Goal: Task Accomplishment & Management: Manage account settings

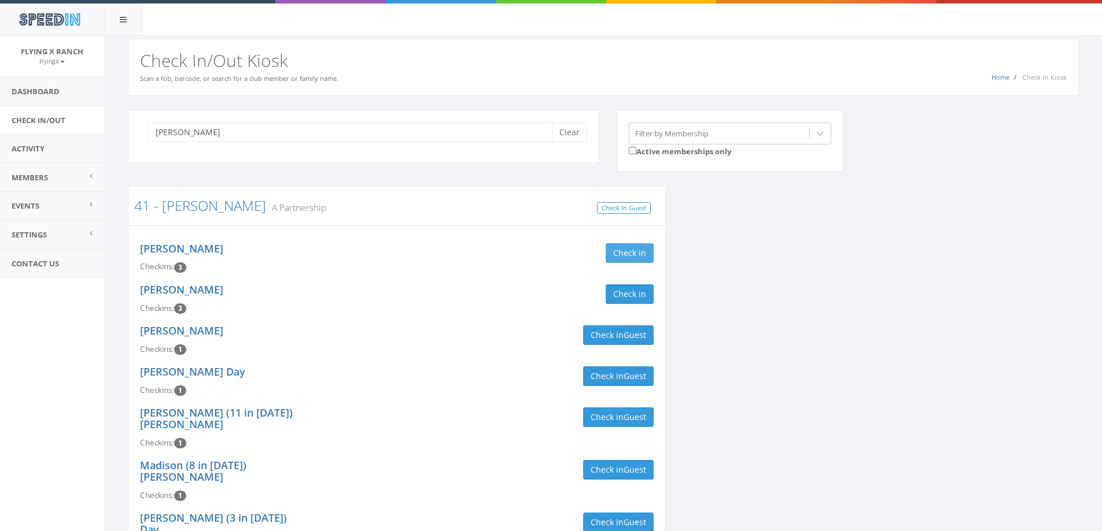
type input "gable"
click at [615, 249] on button "Check in" at bounding box center [629, 253] width 48 height 20
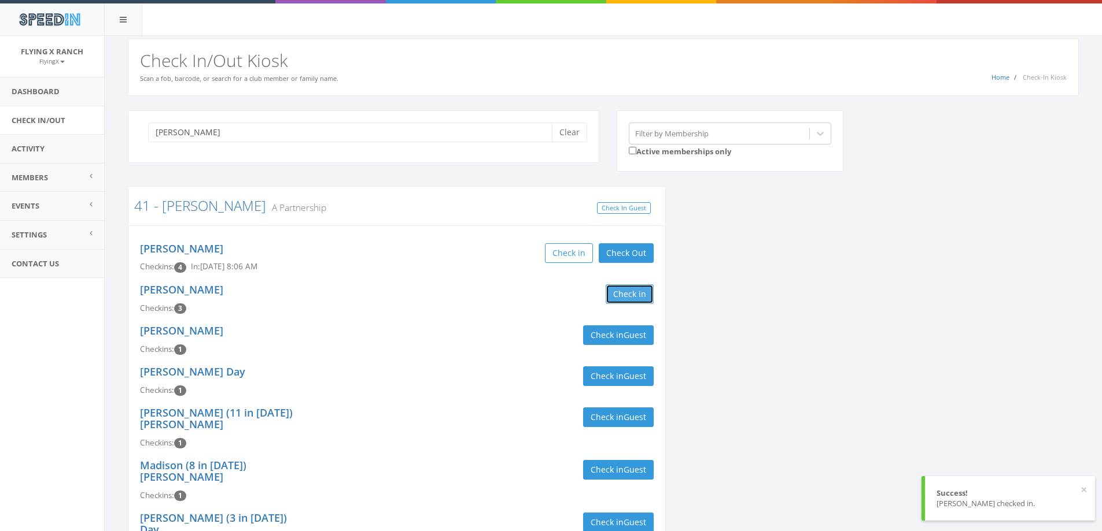
click at [610, 299] on button "Check in" at bounding box center [629, 294] width 48 height 20
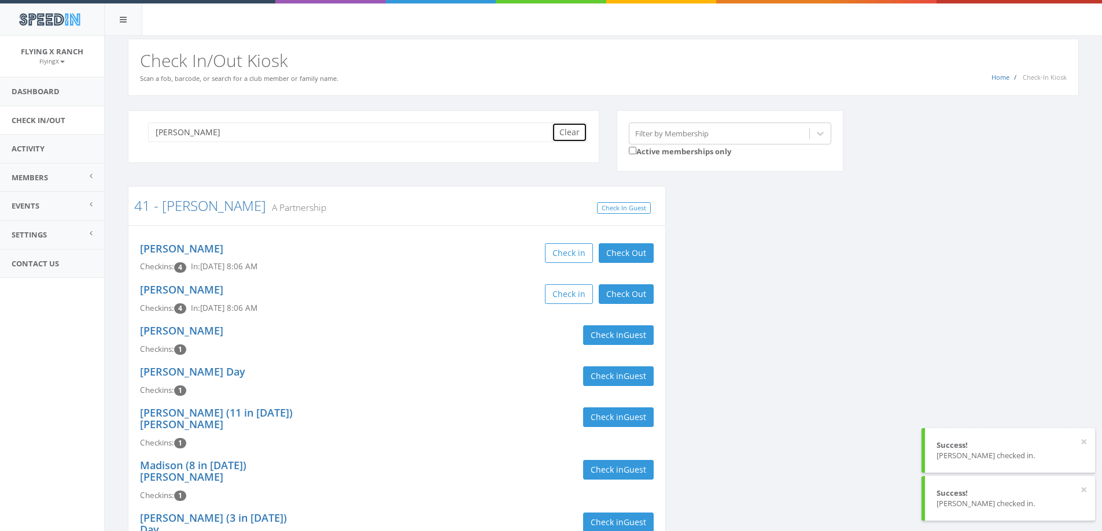
click at [567, 139] on button "Clear" at bounding box center [569, 133] width 35 height 20
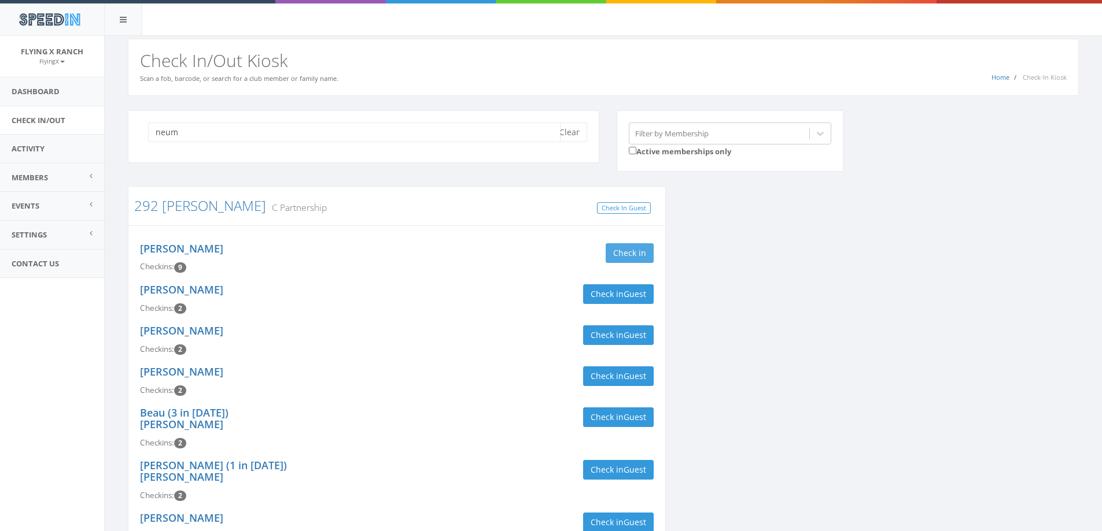
type input "neum"
click at [636, 249] on button "Check in" at bounding box center [629, 253] width 48 height 20
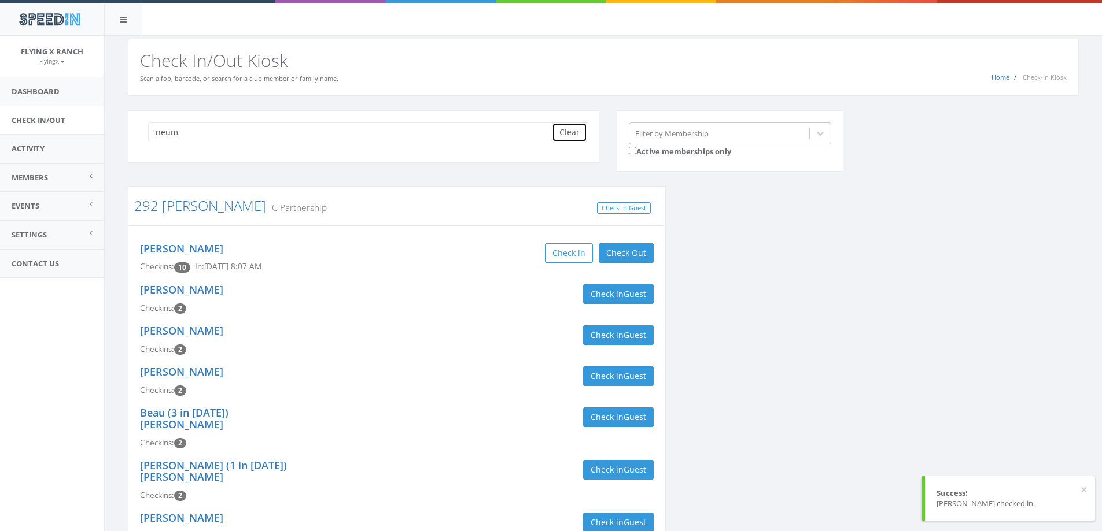
click at [563, 139] on button "Clear" at bounding box center [569, 133] width 35 height 20
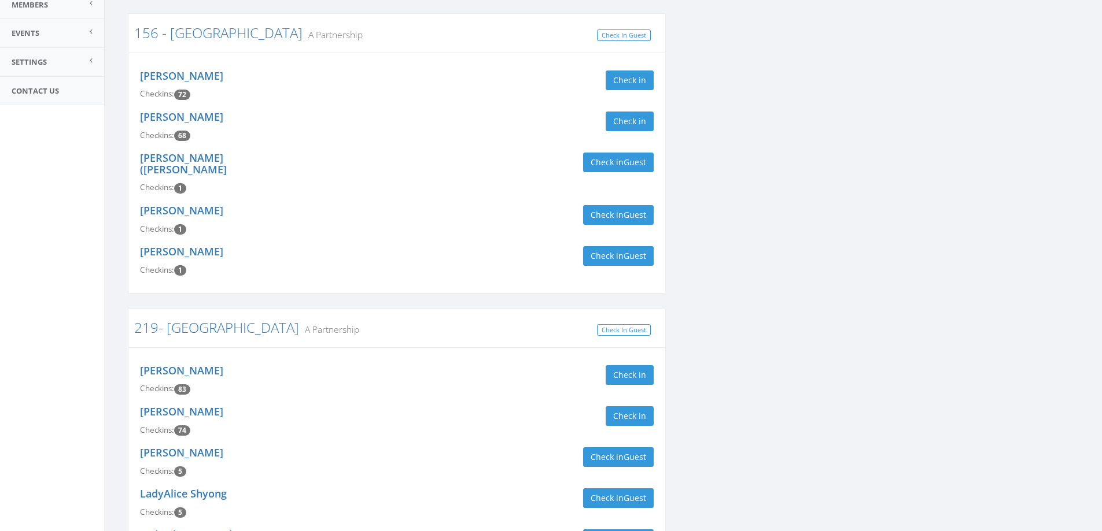
scroll to position [347, 0]
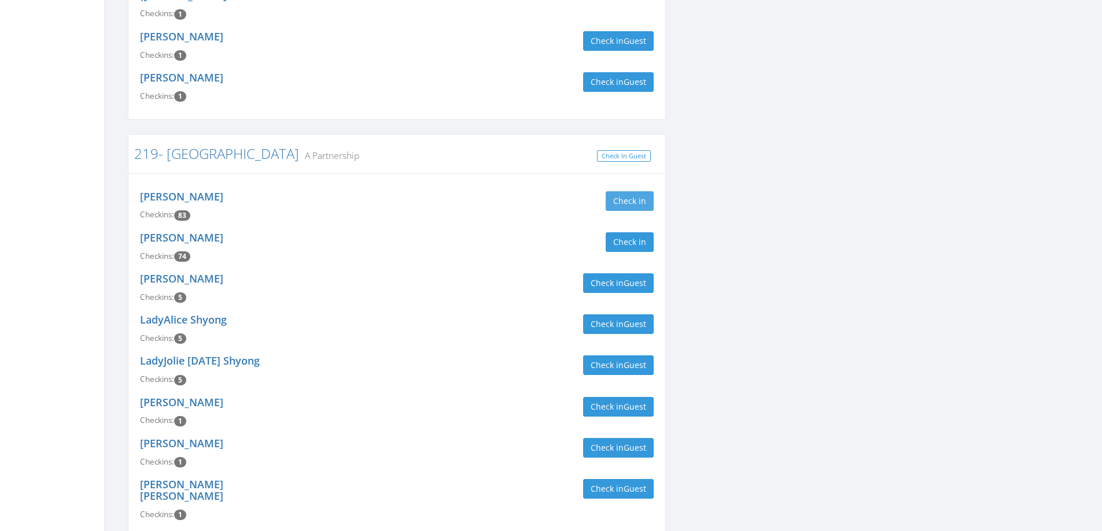
type input "harkias"
click at [638, 194] on button "Check in" at bounding box center [629, 201] width 48 height 20
click at [635, 232] on button "Check in" at bounding box center [629, 242] width 48 height 20
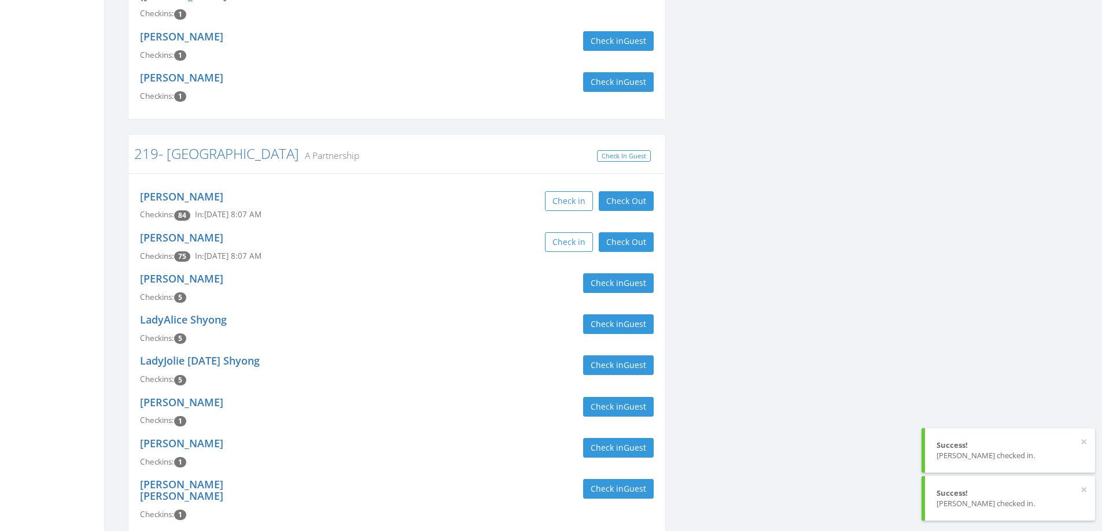
click at [497, 252] on div "Krista Harkias Checkins: 75 In: Sep 27, 8:07 AM Check in Check Out Check Out" at bounding box center [396, 247] width 531 height 41
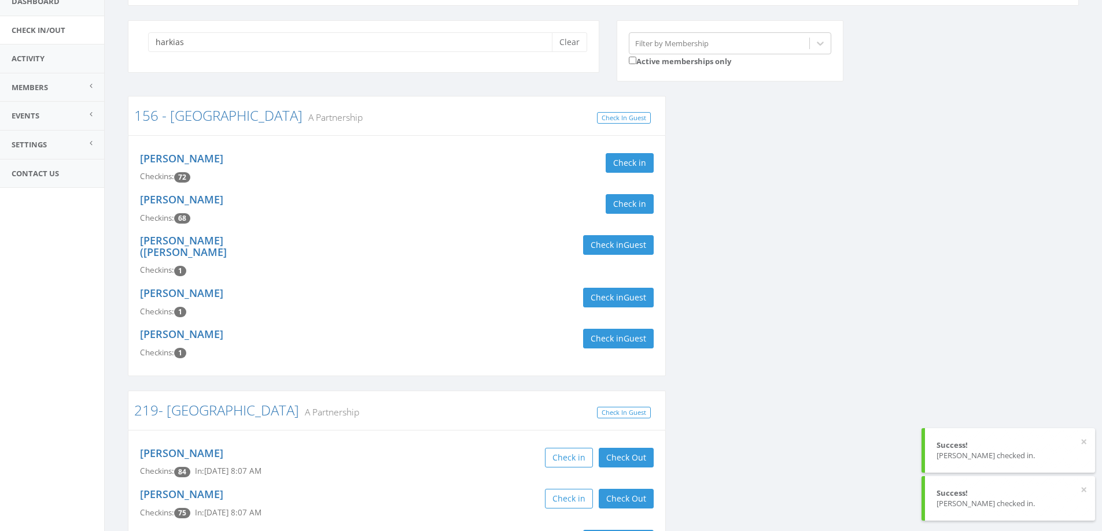
scroll to position [0, 0]
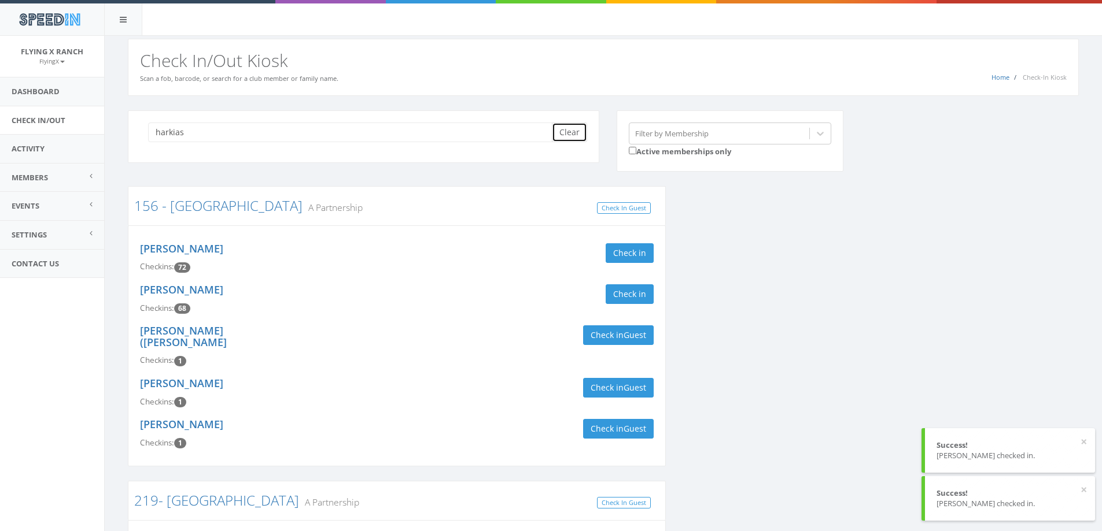
click at [569, 125] on button "Clear" at bounding box center [569, 133] width 35 height 20
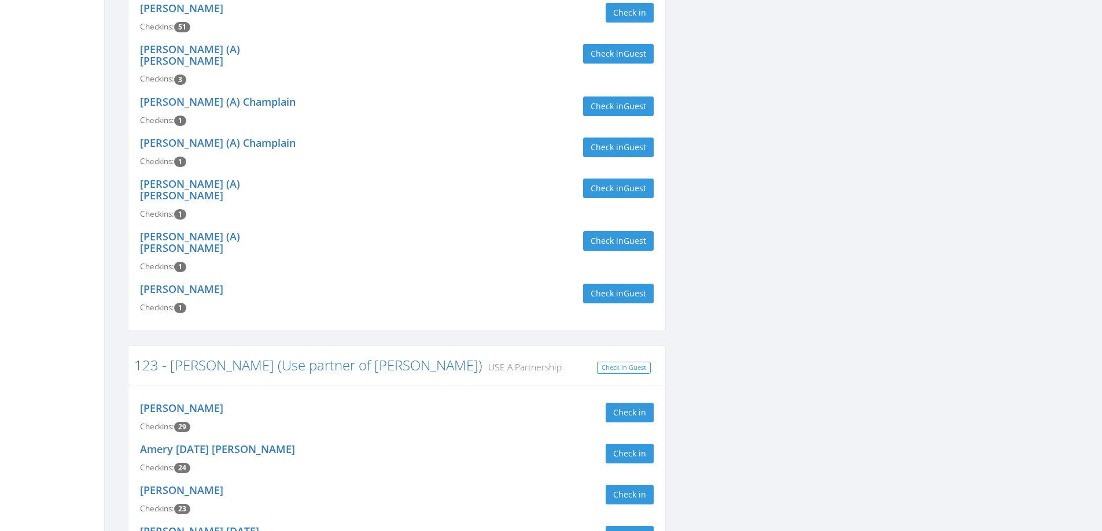
scroll to position [405, 0]
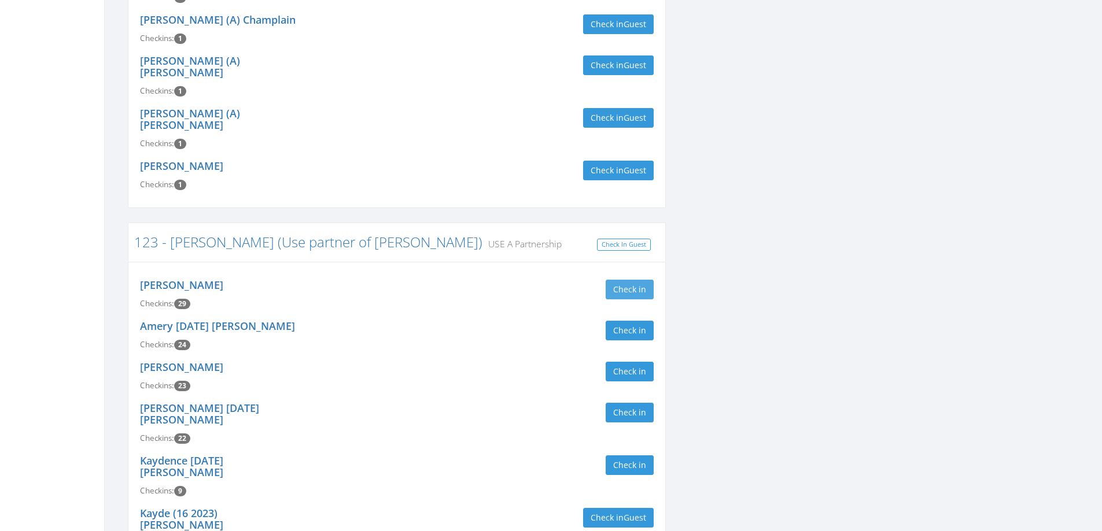
type input "vanz"
click at [616, 280] on button "Check in" at bounding box center [629, 290] width 48 height 20
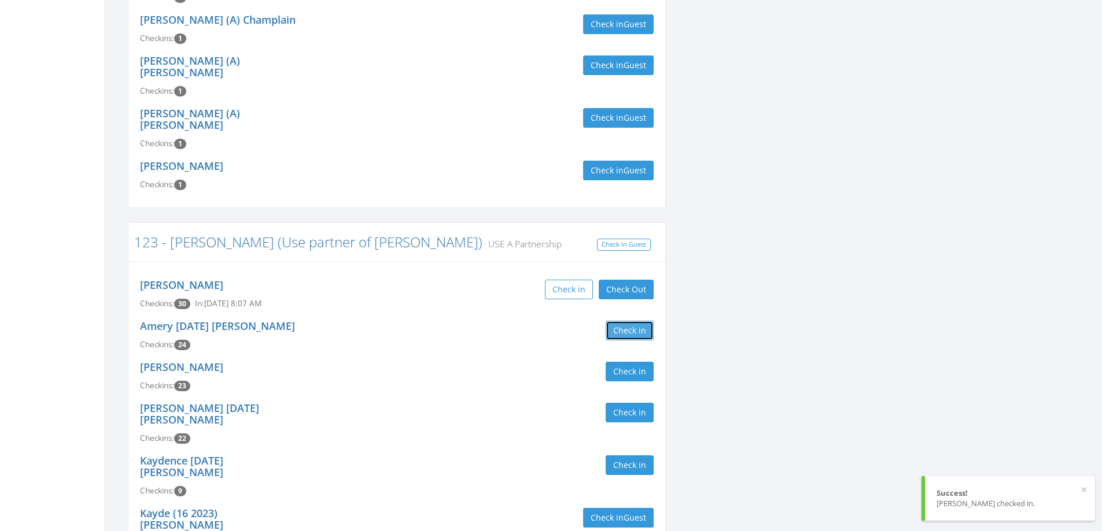
click at [630, 321] on button "Check in" at bounding box center [629, 331] width 48 height 20
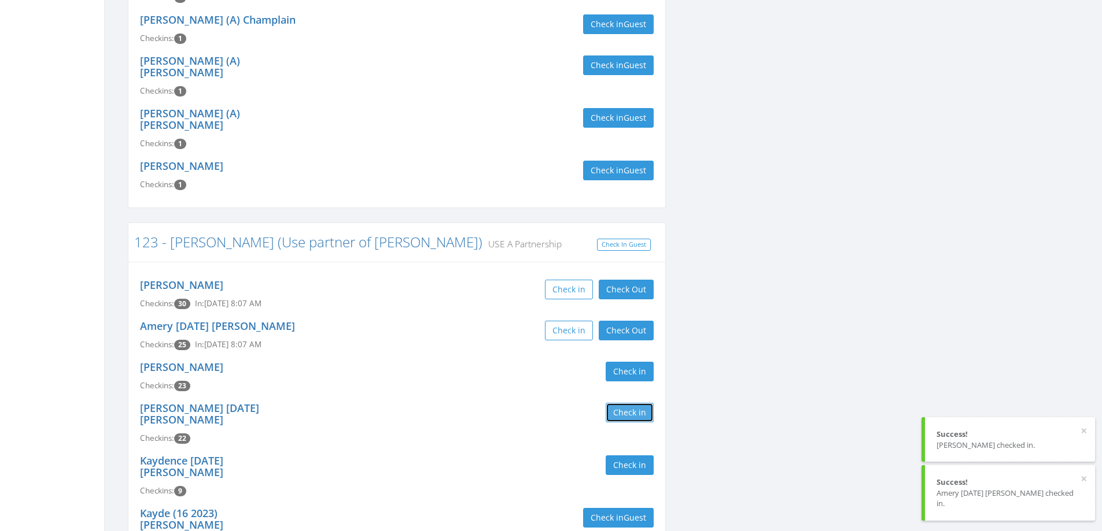
click at [624, 403] on button "Check in" at bounding box center [629, 413] width 48 height 20
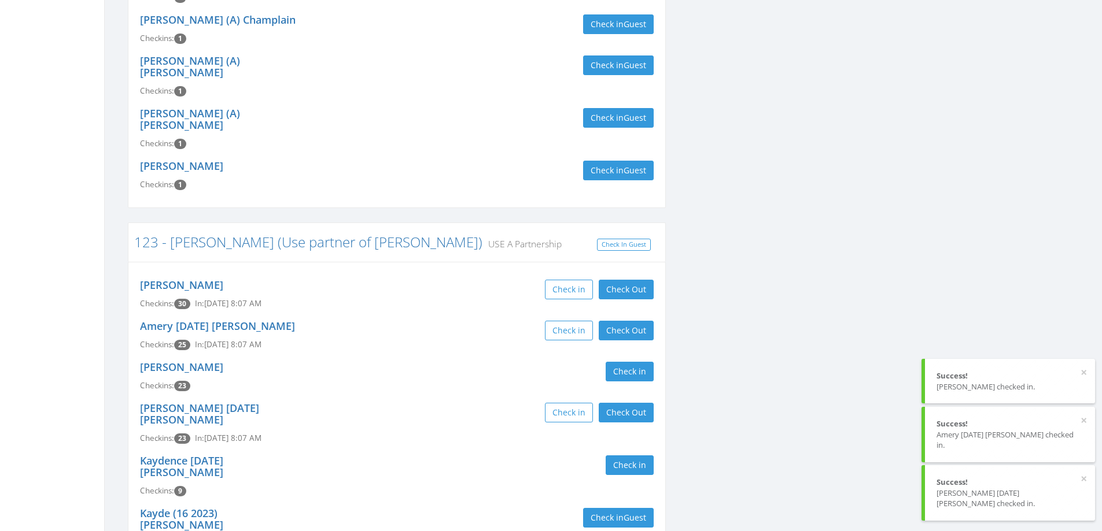
click at [441, 360] on div "Norma VanZee Checkins: 23 Check in" at bounding box center [396, 376] width 531 height 41
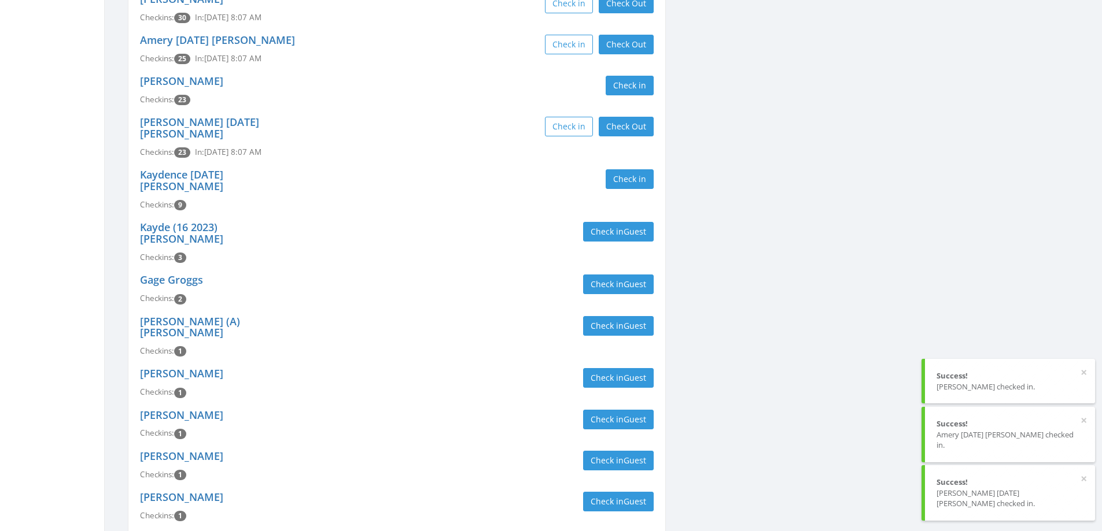
scroll to position [694, 0]
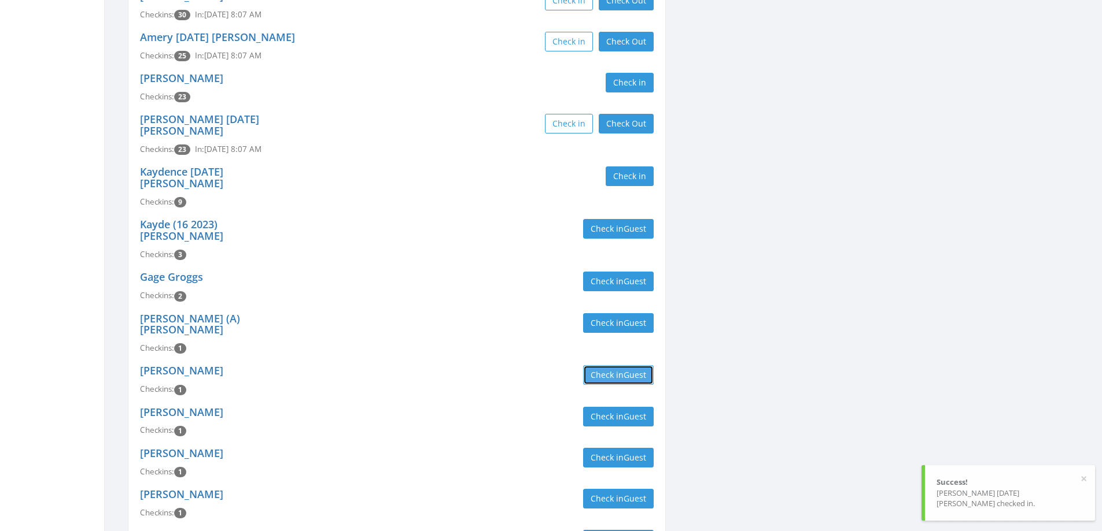
click at [625, 369] on span "Guest" at bounding box center [634, 374] width 23 height 11
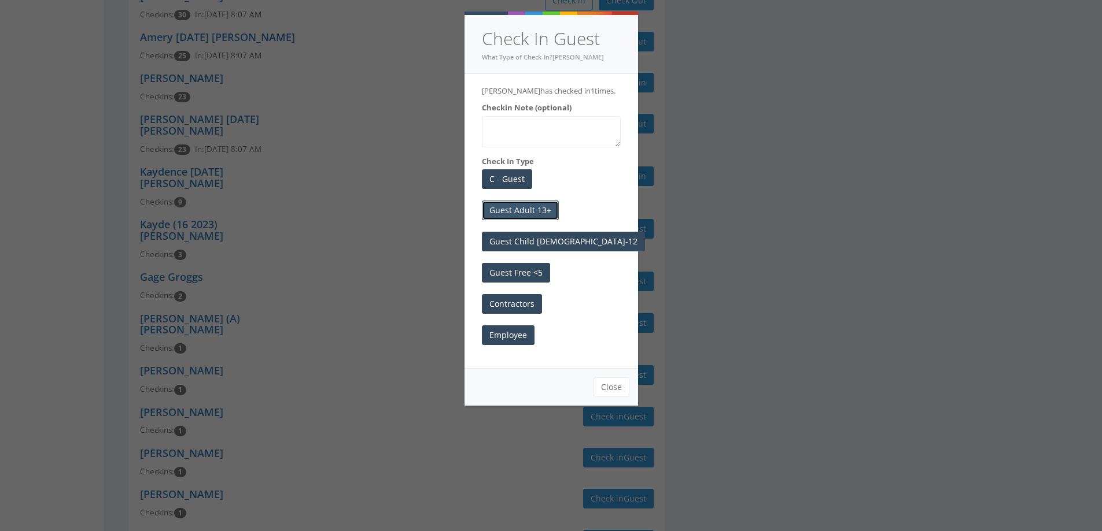
click at [539, 209] on button "Guest Adult 13+" at bounding box center [520, 211] width 77 height 20
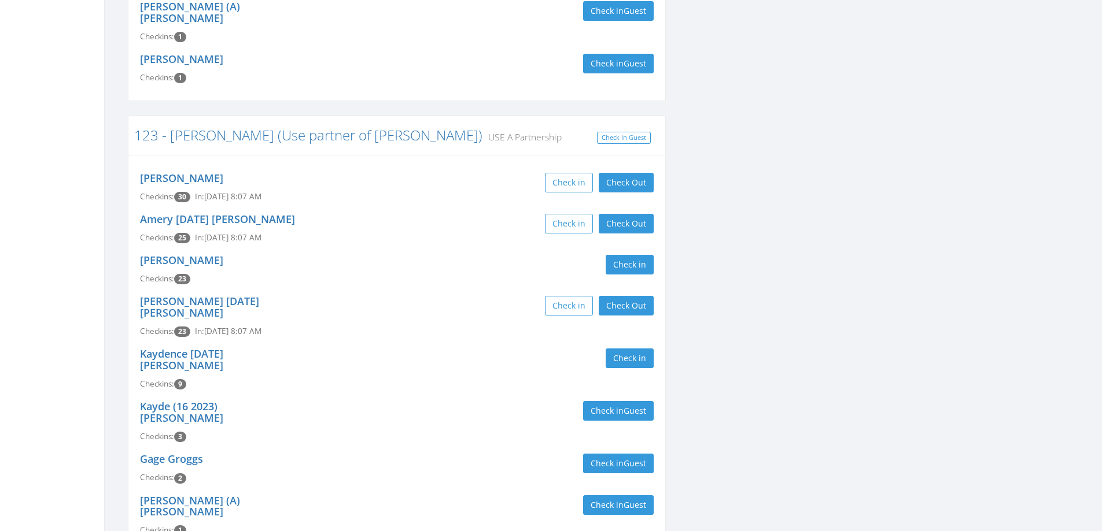
scroll to position [347, 0]
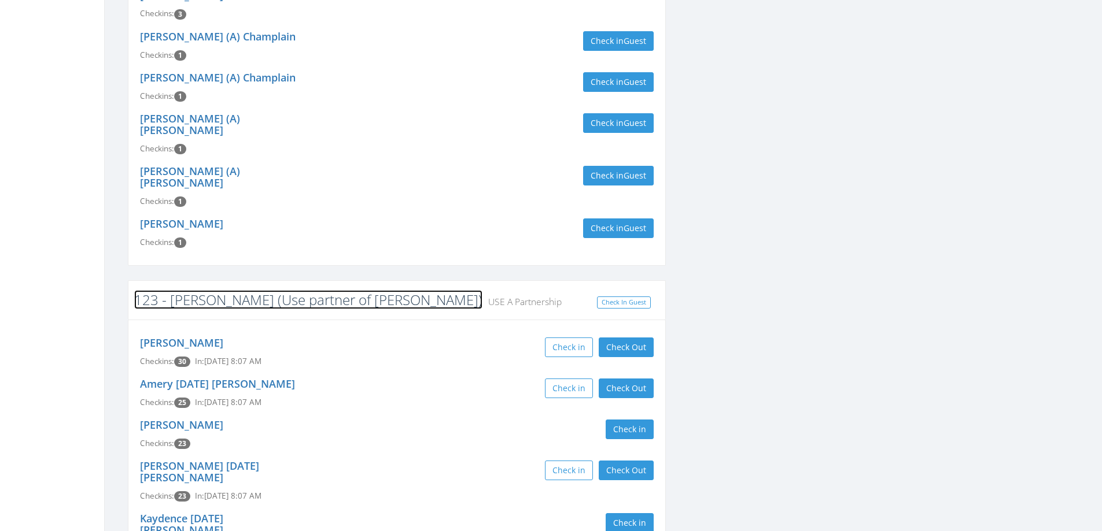
click at [198, 290] on link "123 - [PERSON_NAME] (Use partner of [PERSON_NAME])" at bounding box center [308, 299] width 348 height 19
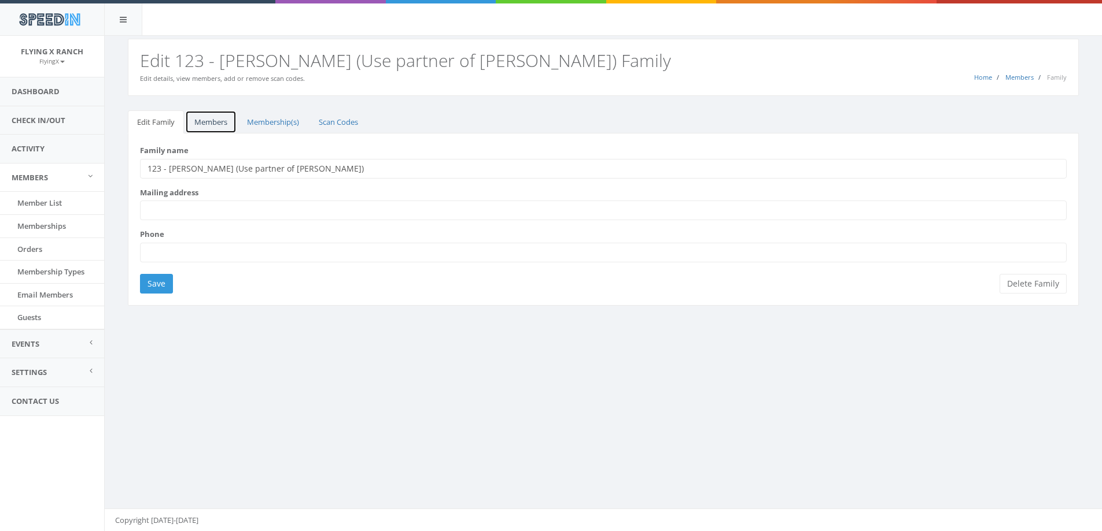
click at [205, 120] on link "Members" at bounding box center [210, 122] width 51 height 24
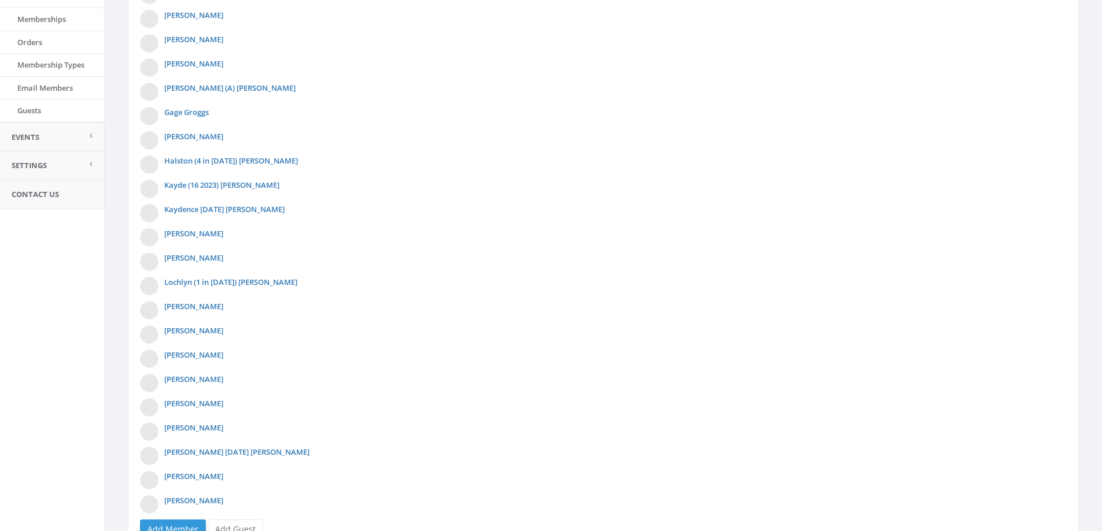
scroll to position [265, 0]
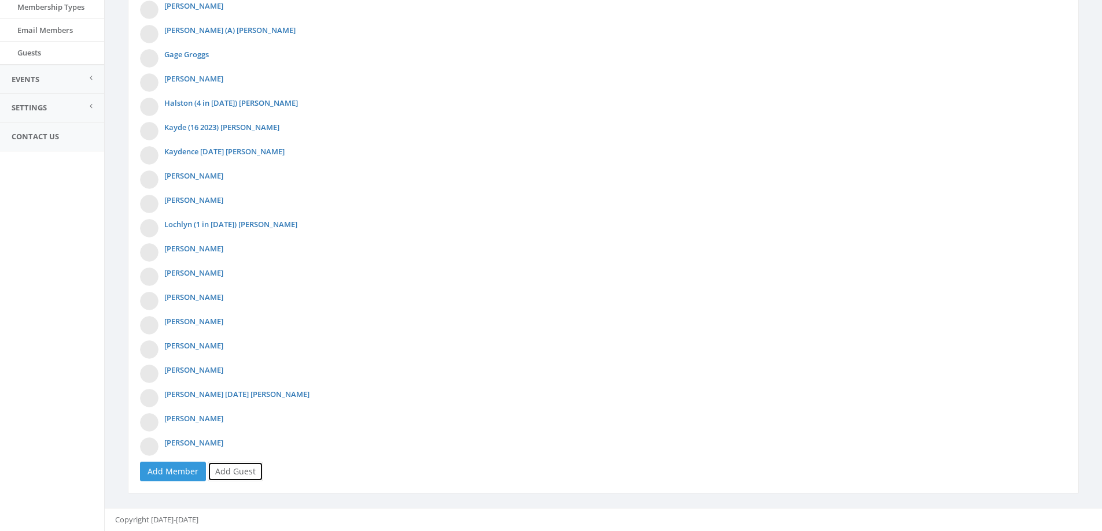
click at [241, 464] on link "Add Guest" at bounding box center [236, 472] width 56 height 20
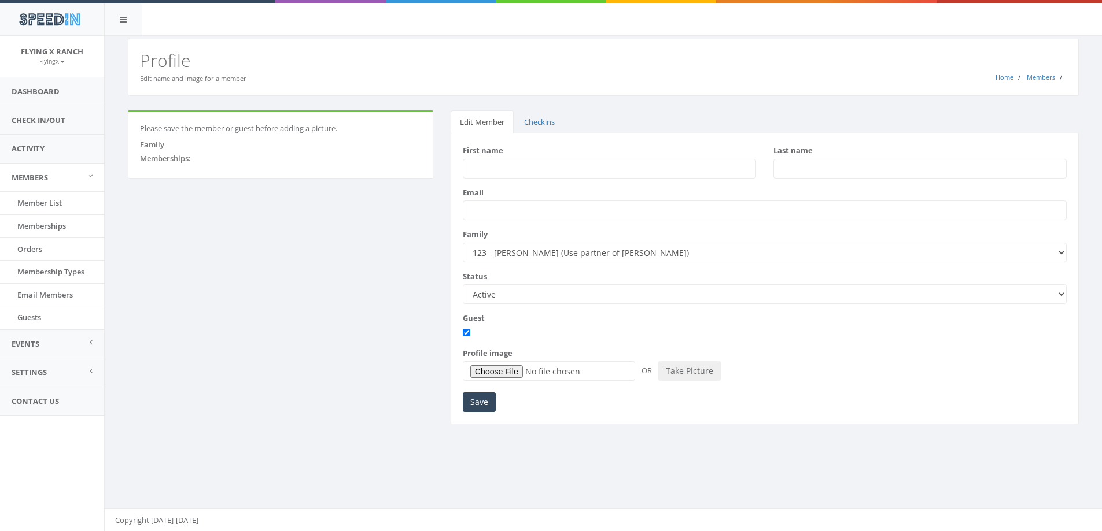
click at [487, 168] on input "First name" at bounding box center [609, 169] width 293 height 20
type input "Jaime"
type input "Sawyers"
click at [483, 404] on input "Save" at bounding box center [479, 403] width 33 height 20
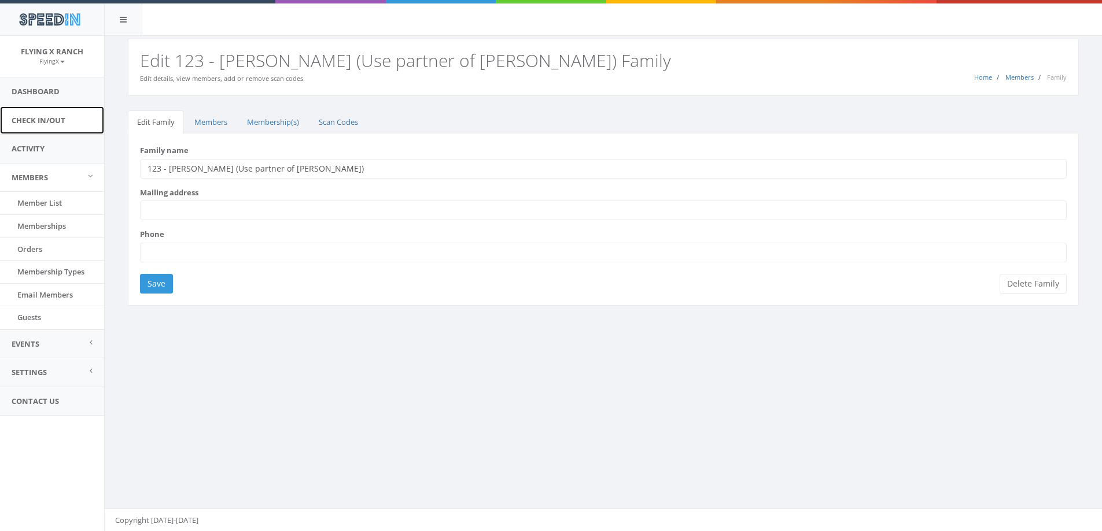
click at [63, 121] on link "Check In/Out" at bounding box center [52, 120] width 104 height 28
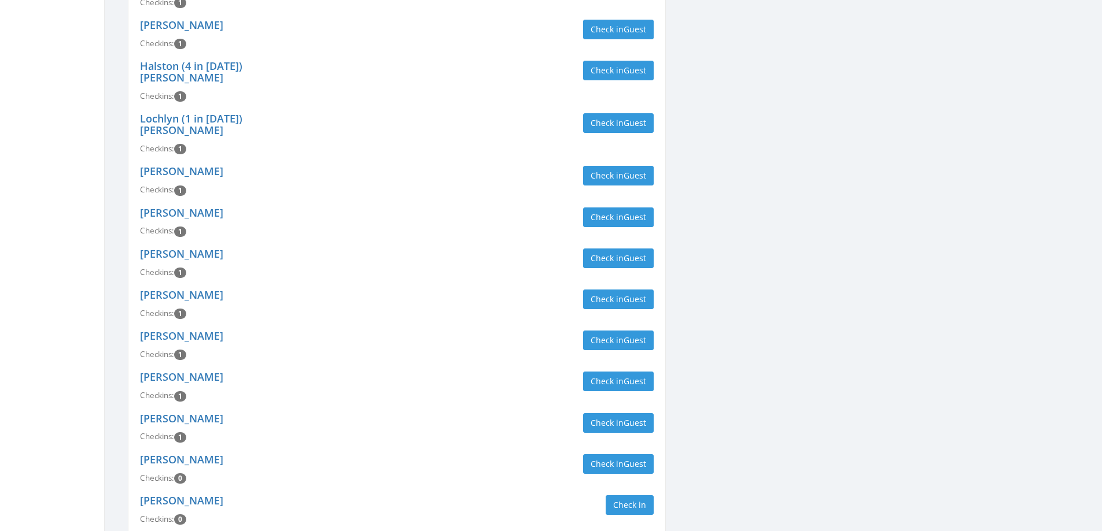
scroll to position [1214, 0]
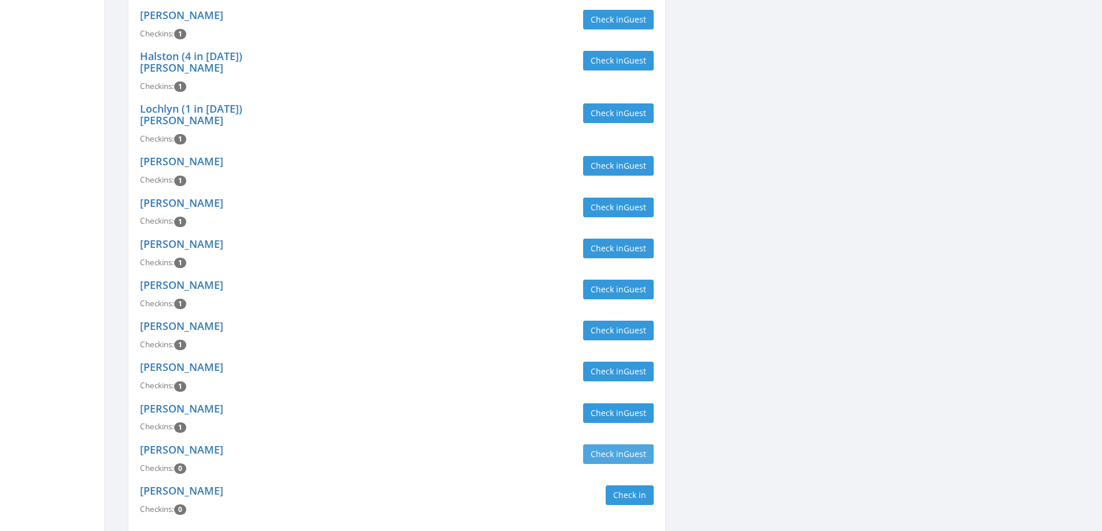
type input "vanz"
click at [613, 445] on button "Check in Guest" at bounding box center [618, 455] width 71 height 20
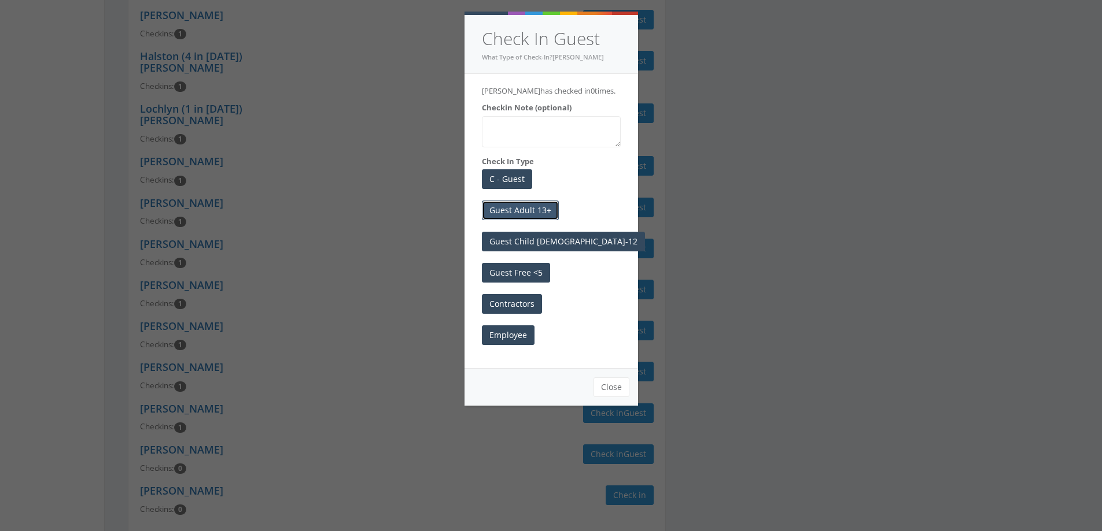
click at [544, 205] on button "Guest Adult 13+" at bounding box center [520, 211] width 77 height 20
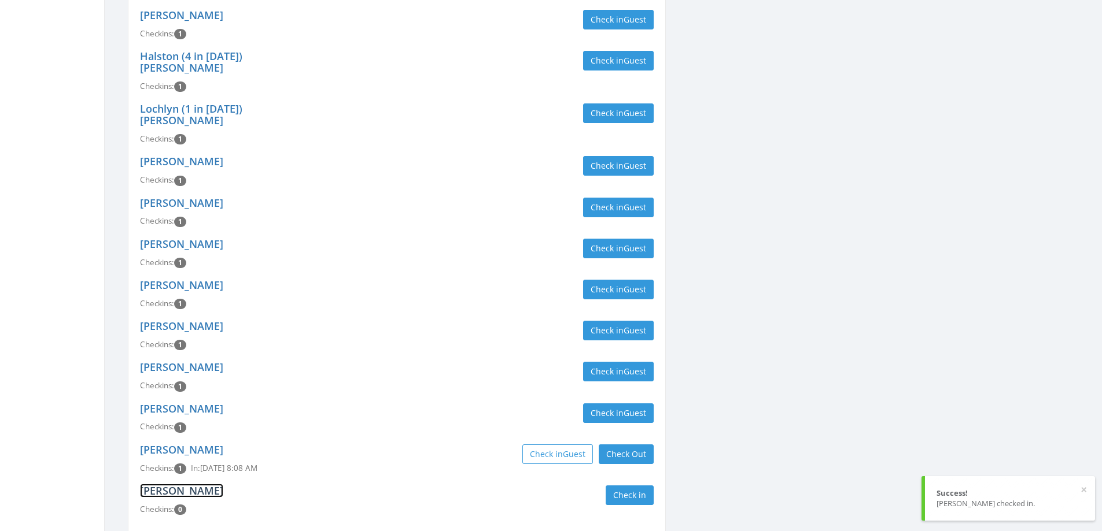
click at [164, 484] on link "[PERSON_NAME]" at bounding box center [181, 491] width 83 height 14
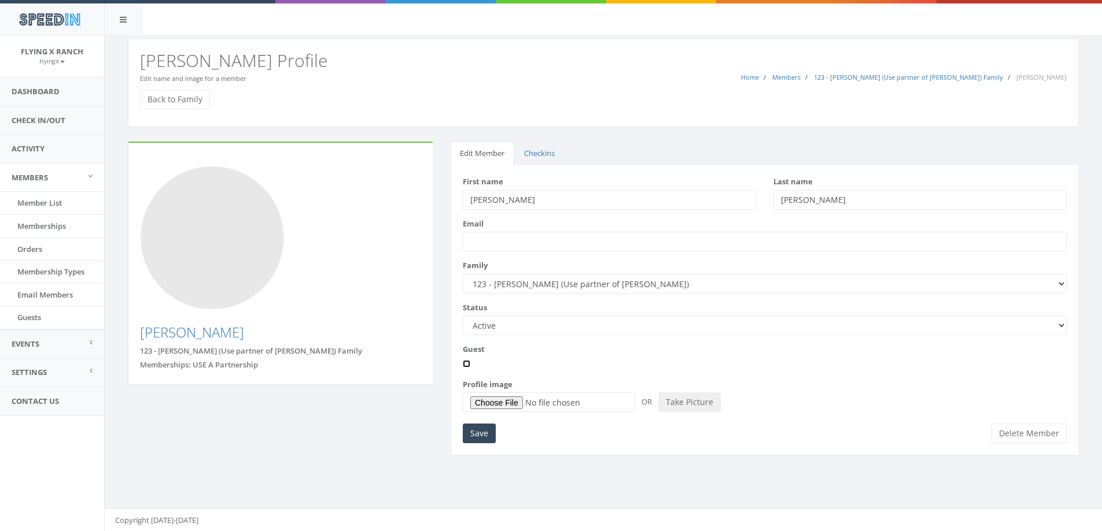
click at [464, 363] on input "Guest" at bounding box center [467, 364] width 8 height 8
checkbox input "true"
click at [550, 157] on link "Checkins" at bounding box center [539, 154] width 49 height 24
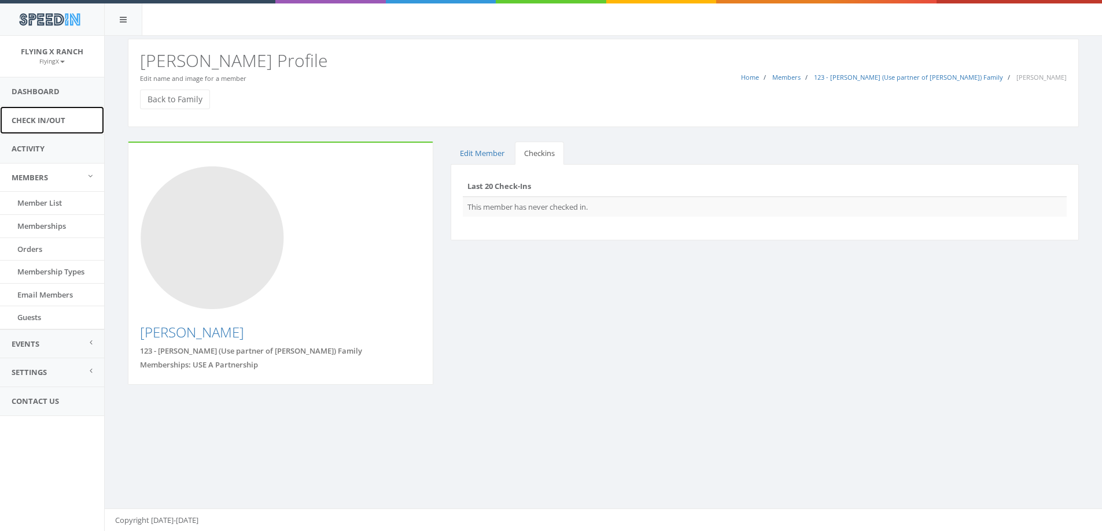
click at [39, 121] on link "Check In/Out" at bounding box center [52, 120] width 104 height 28
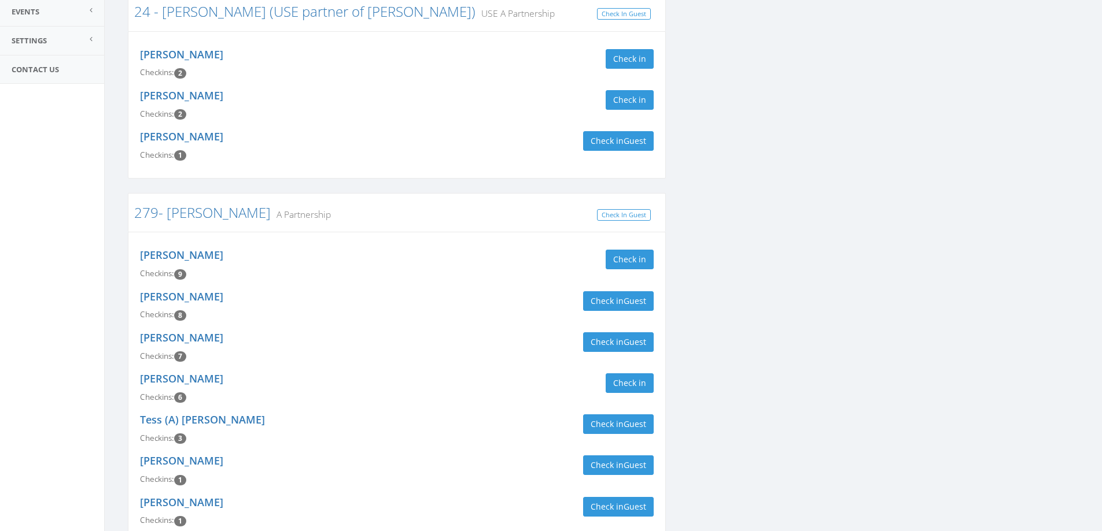
scroll to position [231, 0]
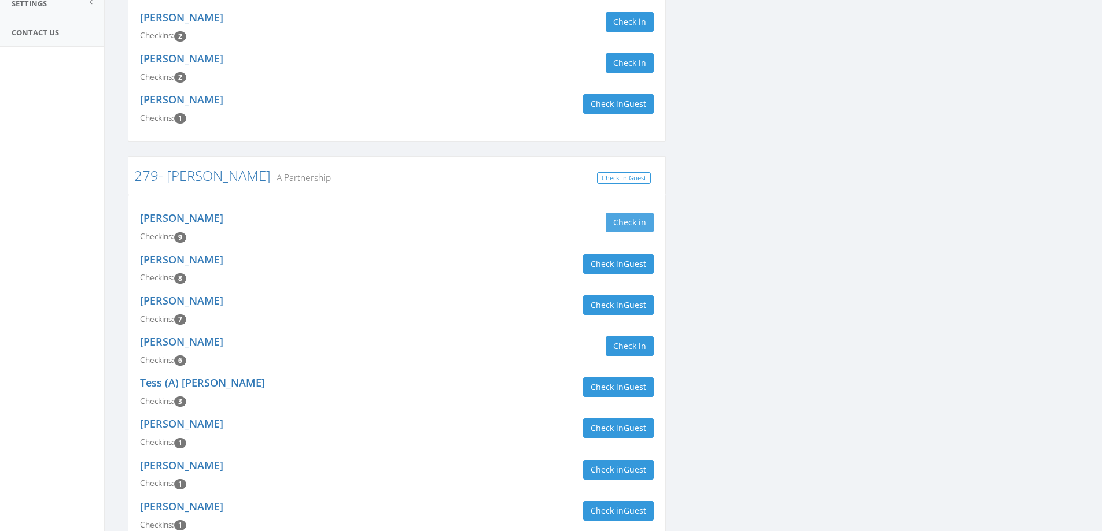
type input "bryson"
click at [631, 220] on button "Check in" at bounding box center [629, 223] width 48 height 20
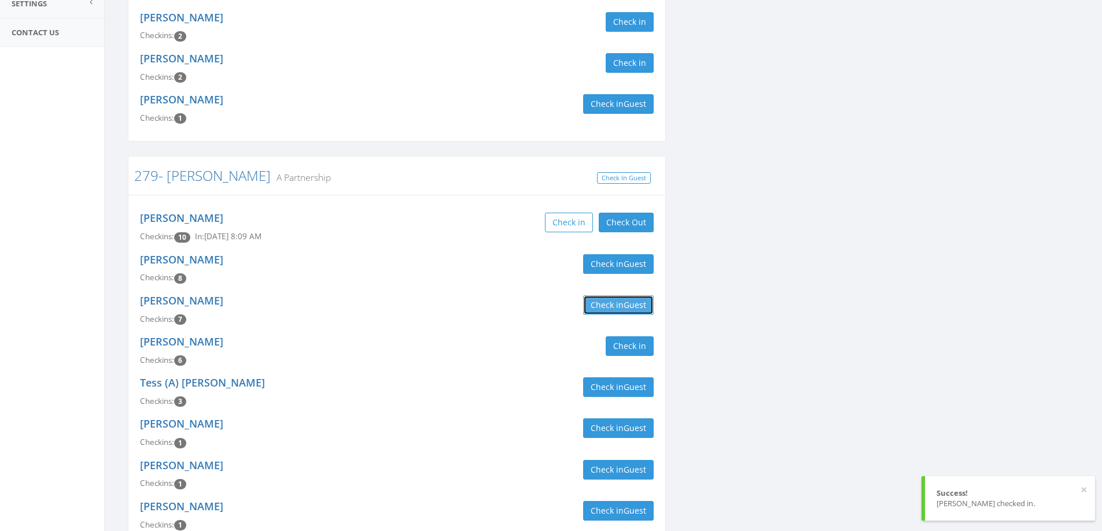
click at [614, 304] on button "Check in Guest" at bounding box center [618, 305] width 71 height 20
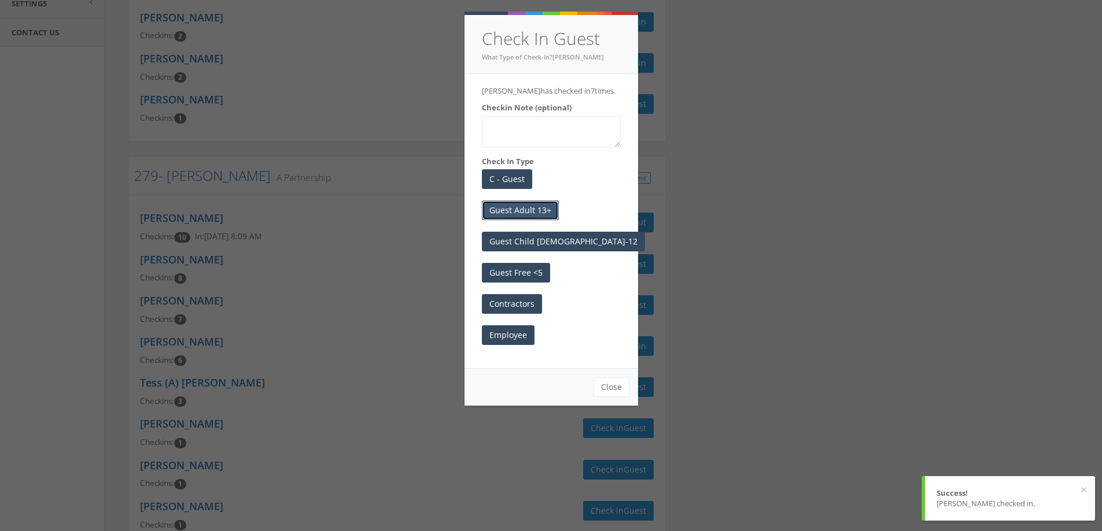
click at [536, 219] on button "Guest Adult 13+" at bounding box center [520, 211] width 77 height 20
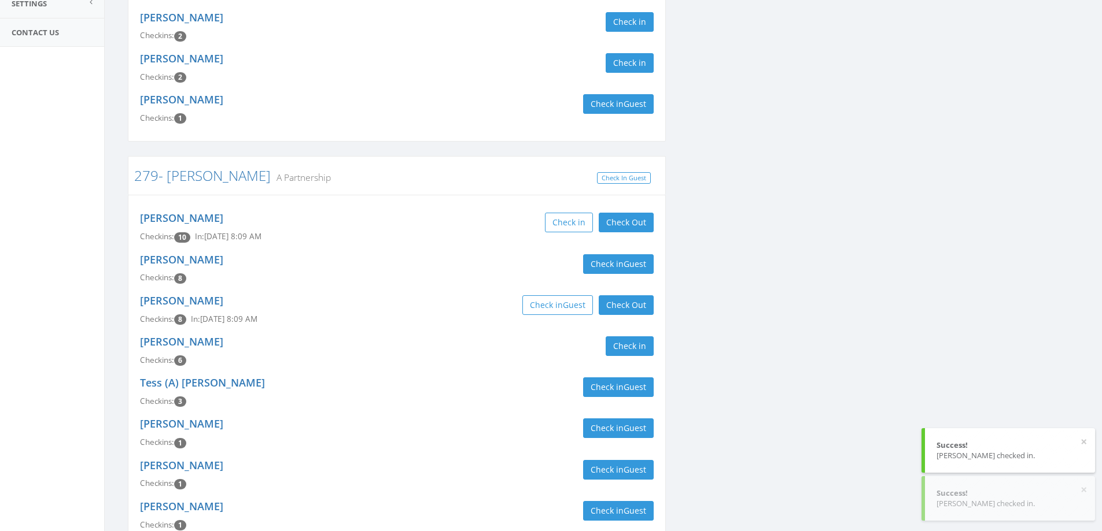
click at [431, 220] on div "Check in Check Out Check Out" at bounding box center [529, 223] width 248 height 20
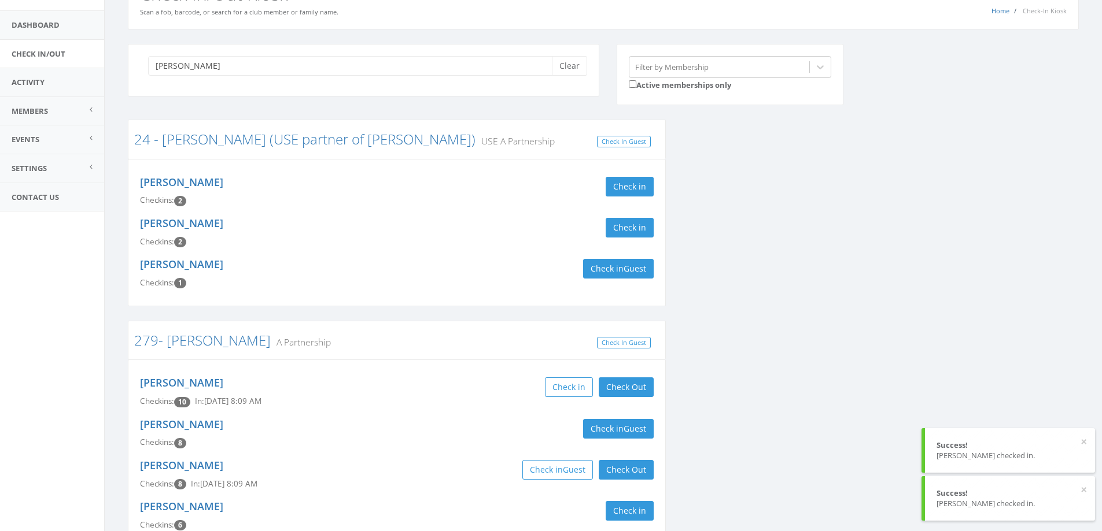
scroll to position [0, 0]
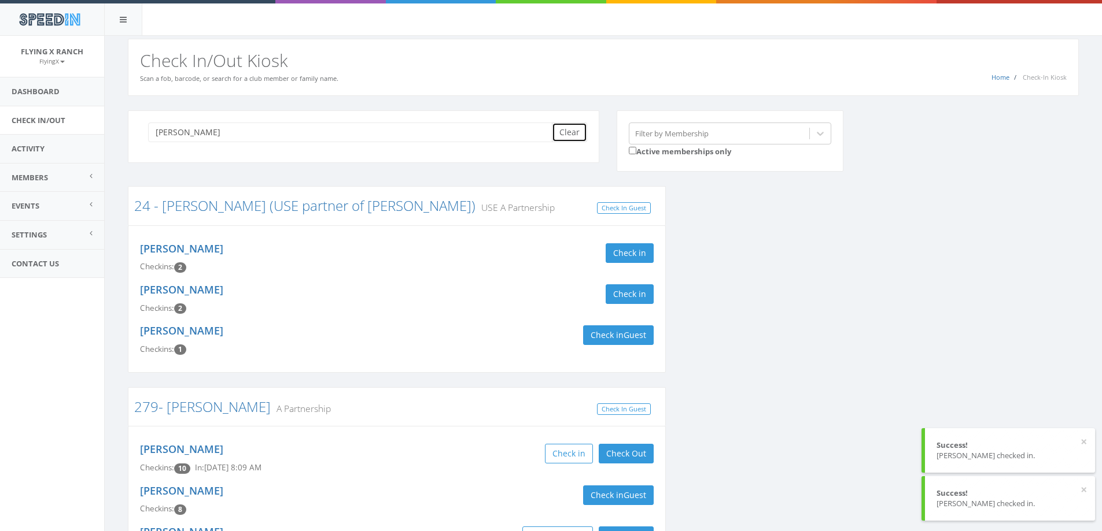
click at [560, 135] on button "Clear" at bounding box center [569, 133] width 35 height 20
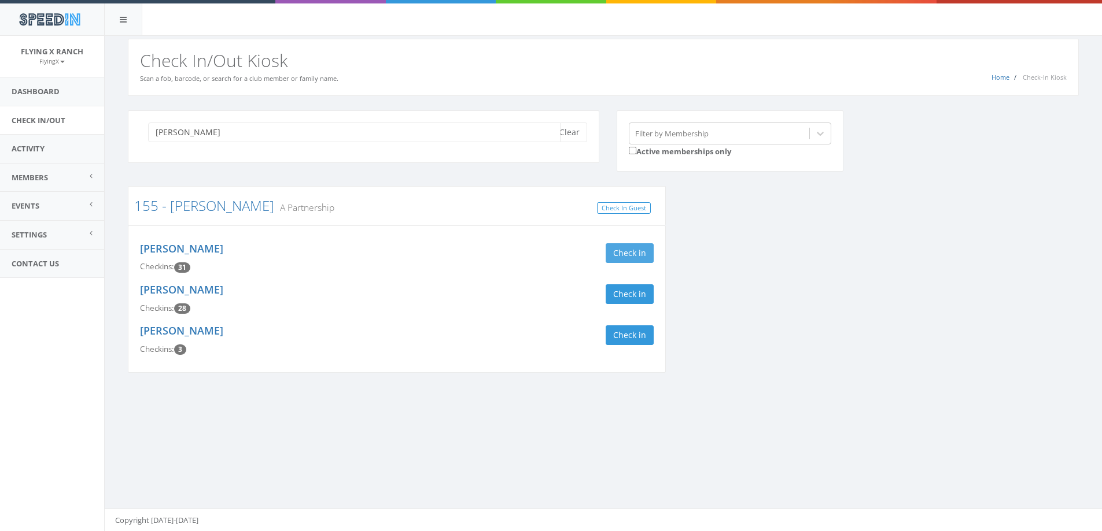
type input "cianci"
click at [622, 256] on button "Check in" at bounding box center [629, 253] width 48 height 20
click at [627, 291] on button "Check in" at bounding box center [629, 294] width 48 height 20
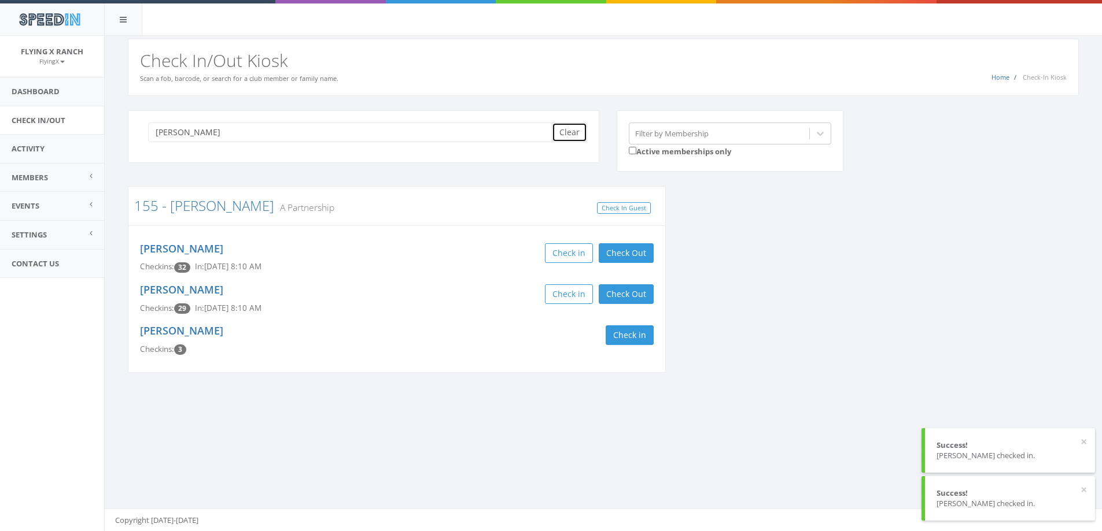
click at [566, 127] on button "Clear" at bounding box center [569, 133] width 35 height 20
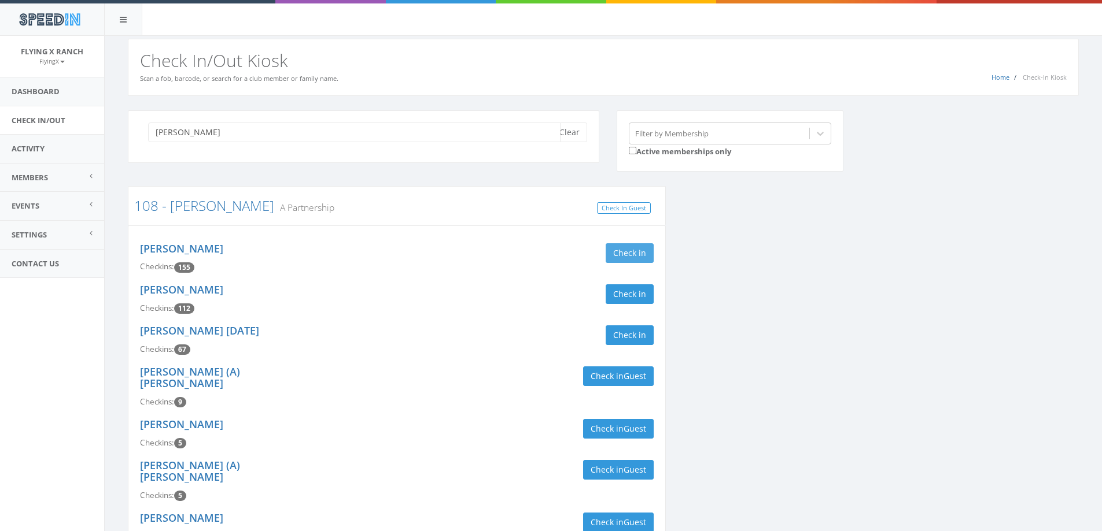
type input "simons"
click at [629, 256] on button "Check in" at bounding box center [629, 253] width 48 height 20
click at [629, 291] on button "Check in" at bounding box center [629, 294] width 48 height 20
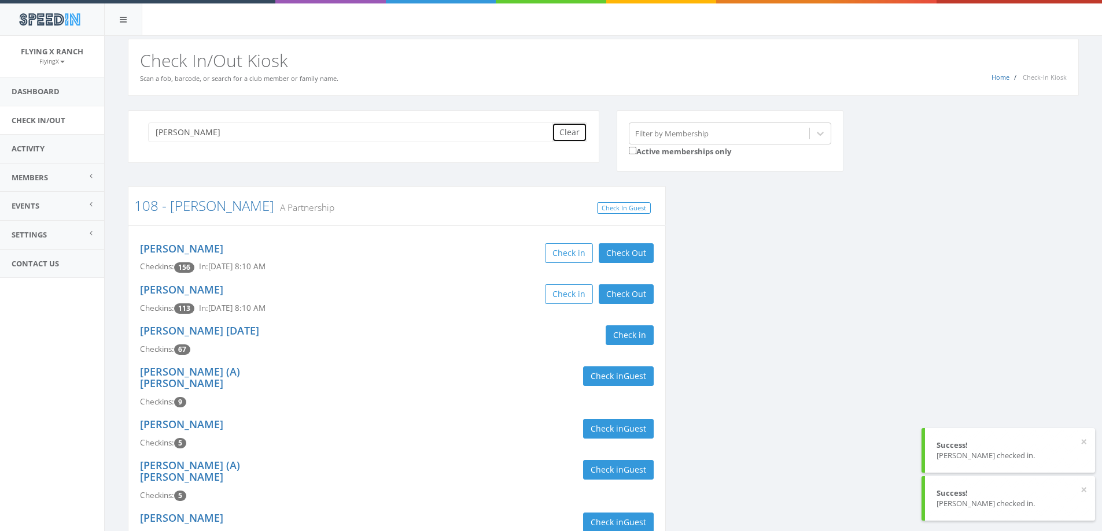
click at [574, 132] on button "Clear" at bounding box center [569, 133] width 35 height 20
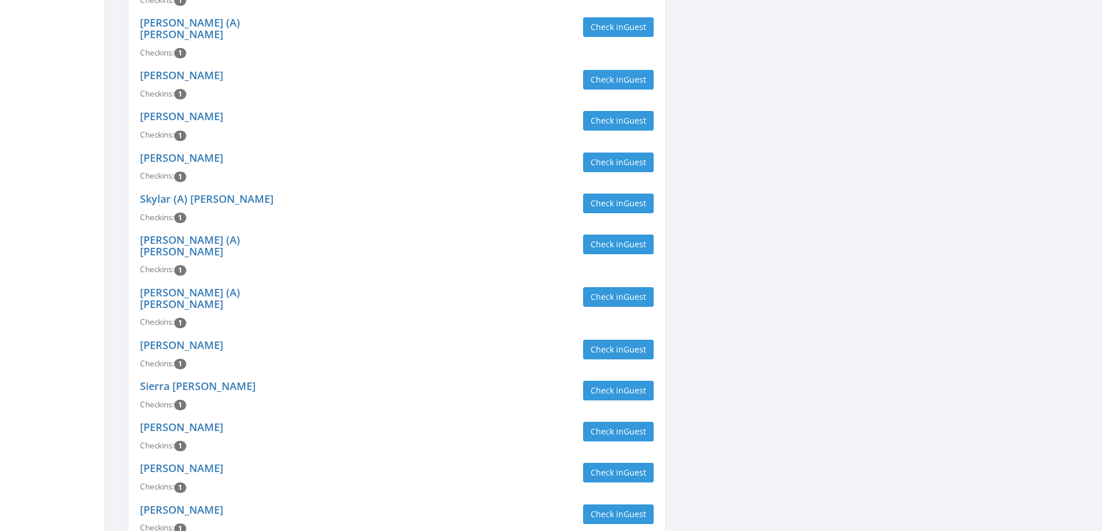
scroll to position [1355, 0]
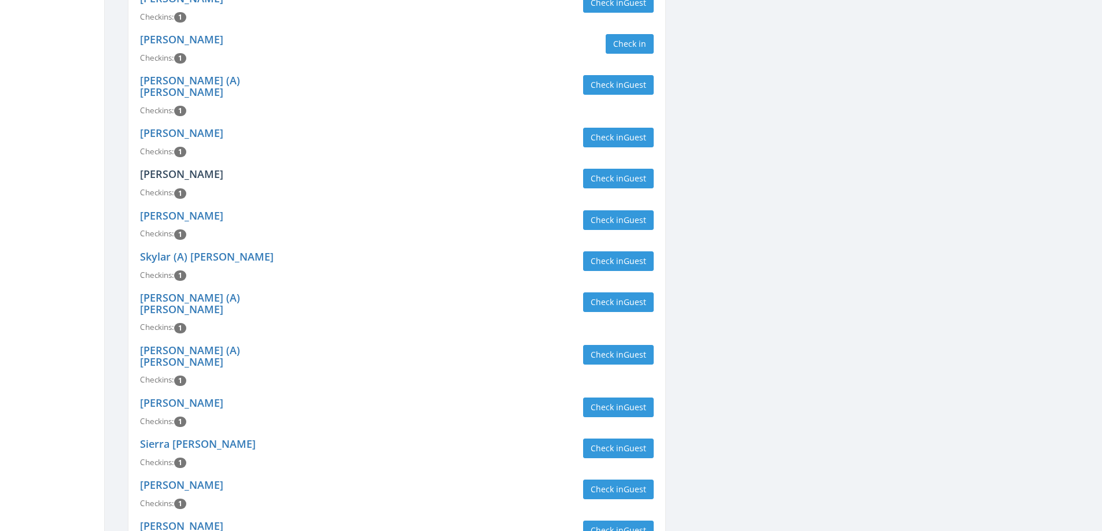
type input "employee"
click at [154, 167] on link "Abigail Jones" at bounding box center [181, 174] width 83 height 14
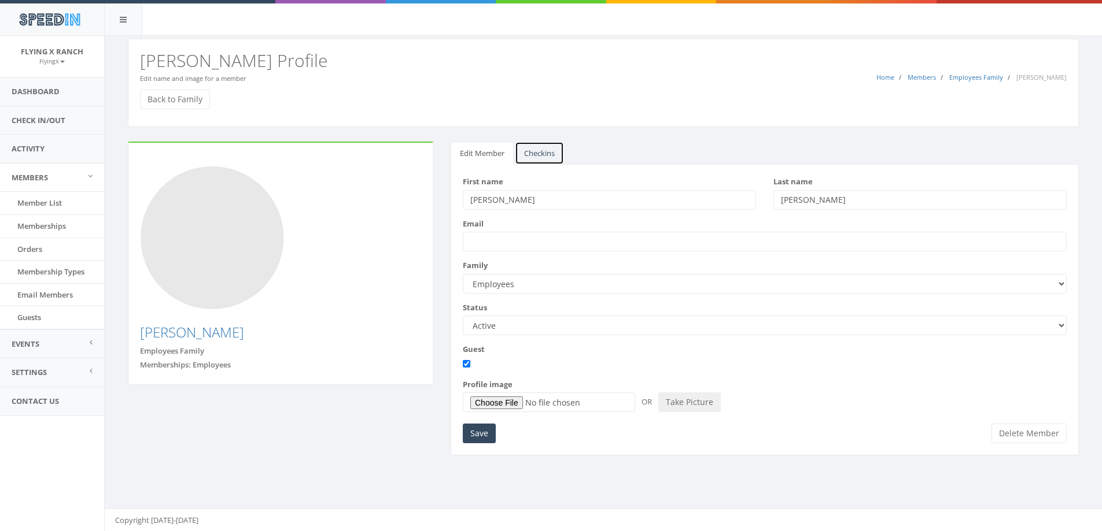
click at [536, 150] on link "Checkins" at bounding box center [539, 154] width 49 height 24
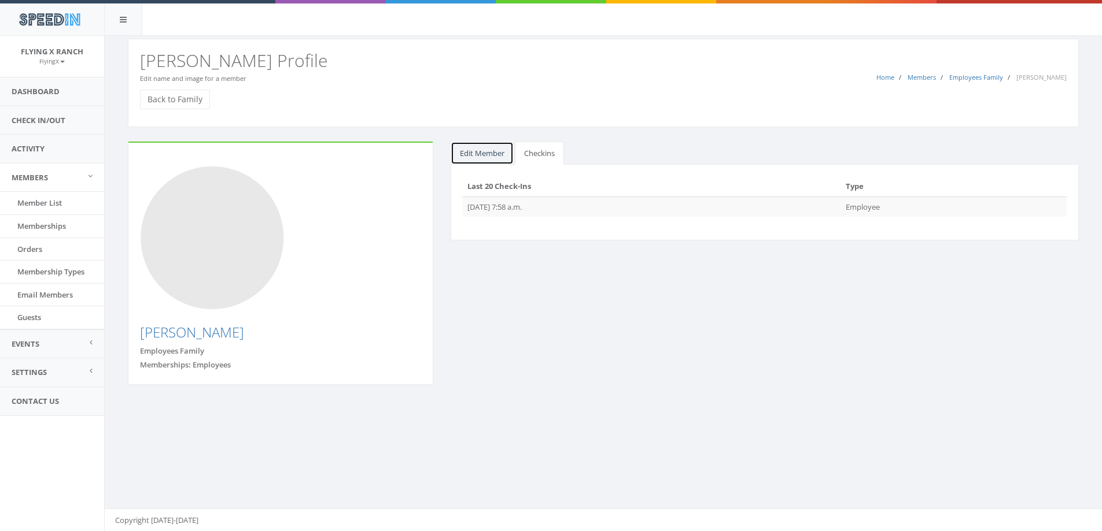
click at [478, 152] on link "Edit Member" at bounding box center [481, 154] width 63 height 24
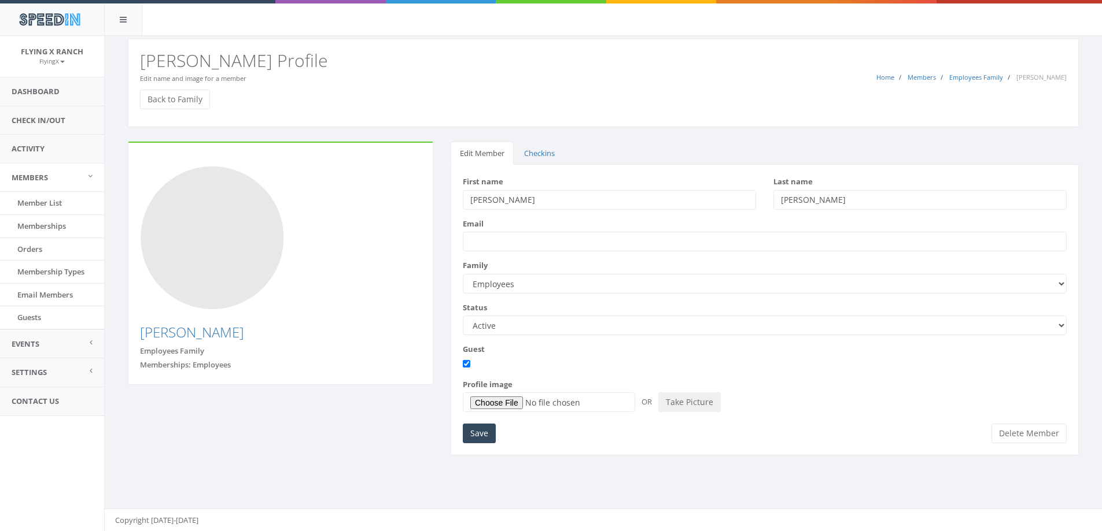
click at [804, 201] on input "[PERSON_NAME]" at bounding box center [919, 200] width 293 height 20
type input "[PERSON_NAME]"
click at [489, 435] on input "Save" at bounding box center [479, 434] width 33 height 20
click at [47, 115] on link "Check In/Out" at bounding box center [52, 120] width 104 height 28
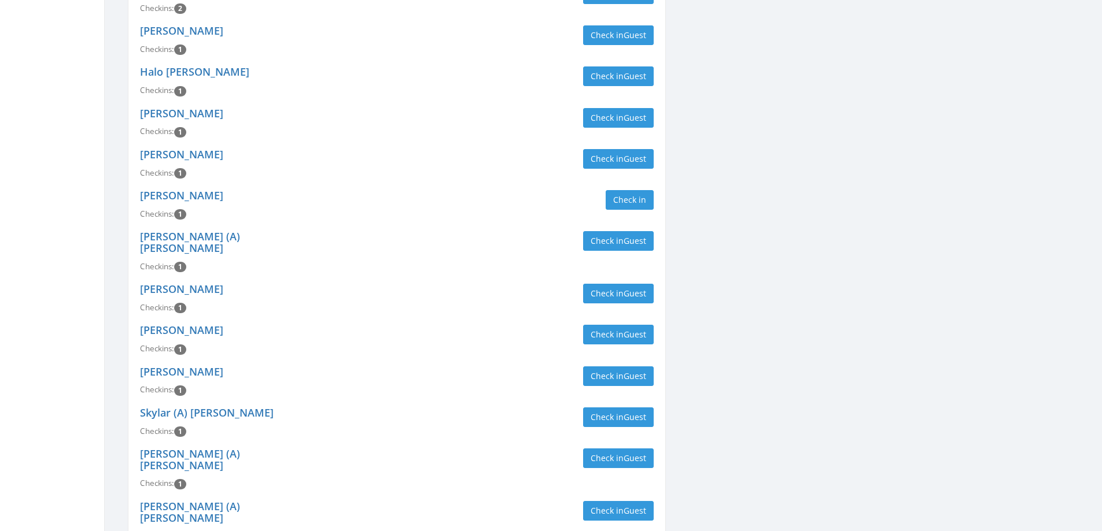
scroll to position [1214, 0]
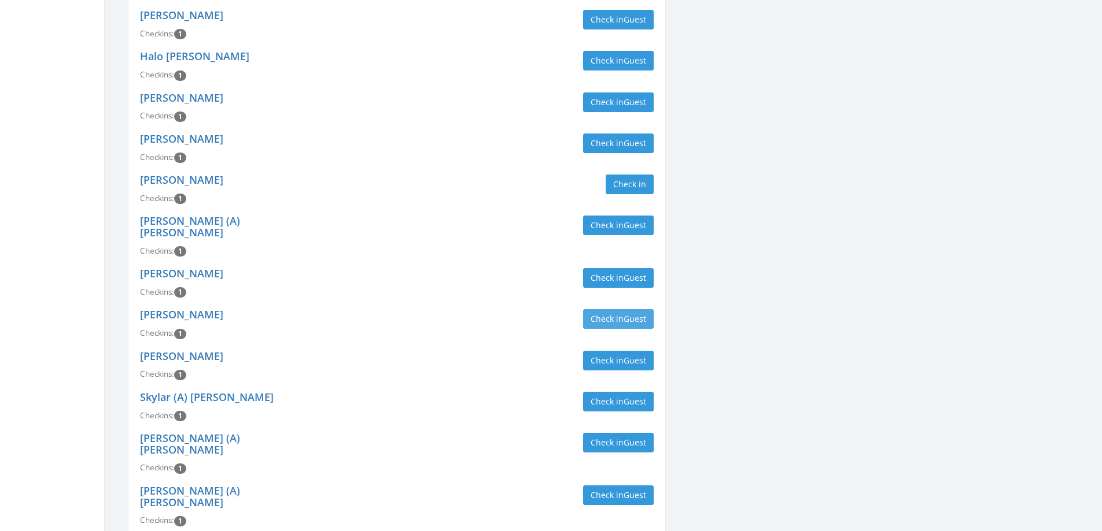
type input "employee"
click at [607, 309] on button "Check in Guest" at bounding box center [618, 319] width 71 height 20
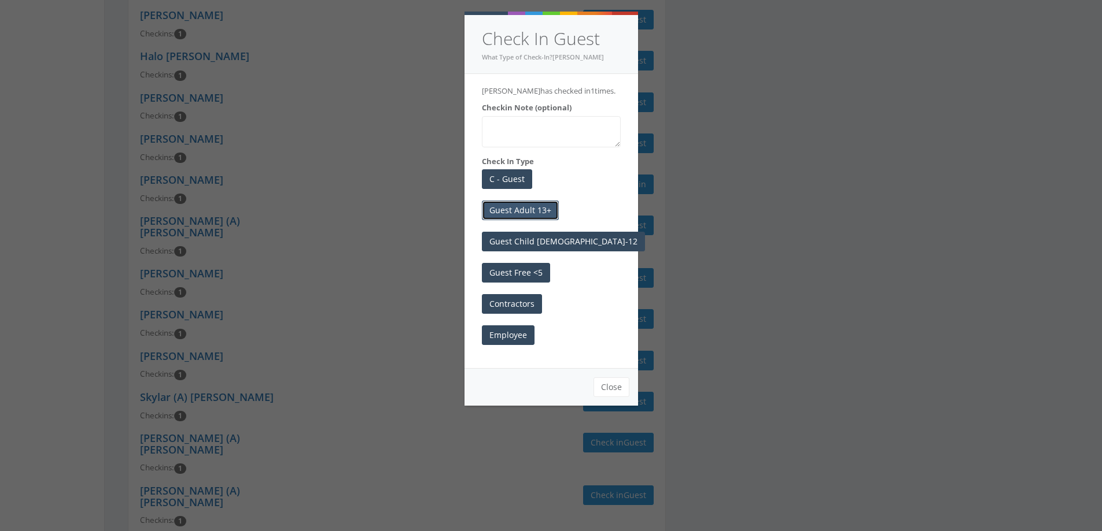
click at [548, 211] on button "Guest Adult 13+" at bounding box center [520, 211] width 77 height 20
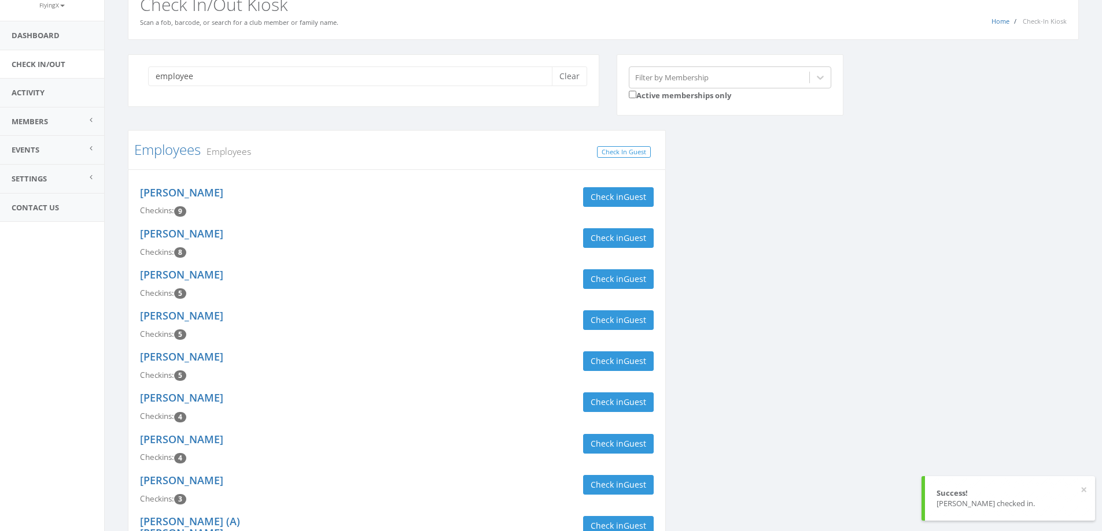
scroll to position [0, 0]
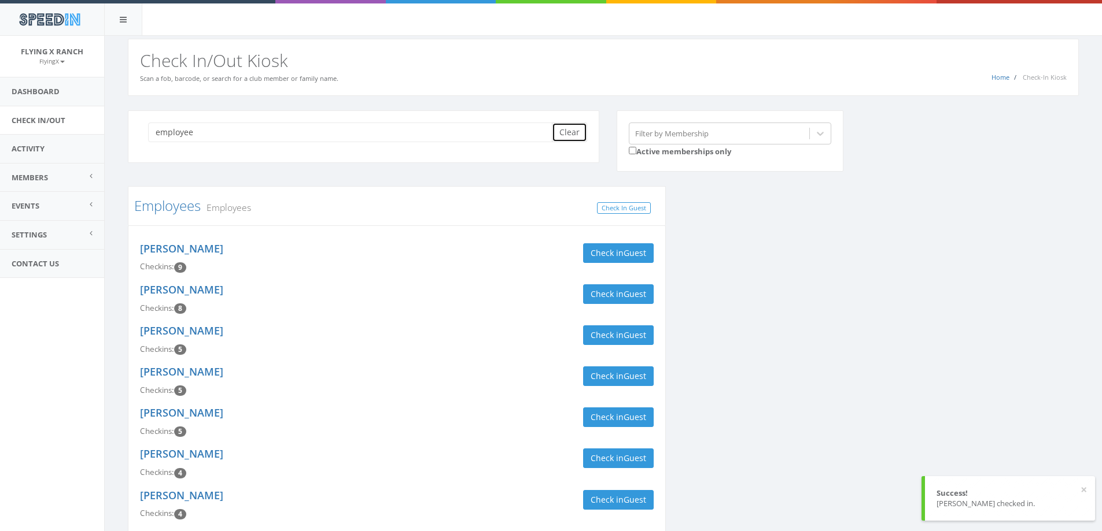
click at [570, 132] on button "Clear" at bounding box center [569, 133] width 35 height 20
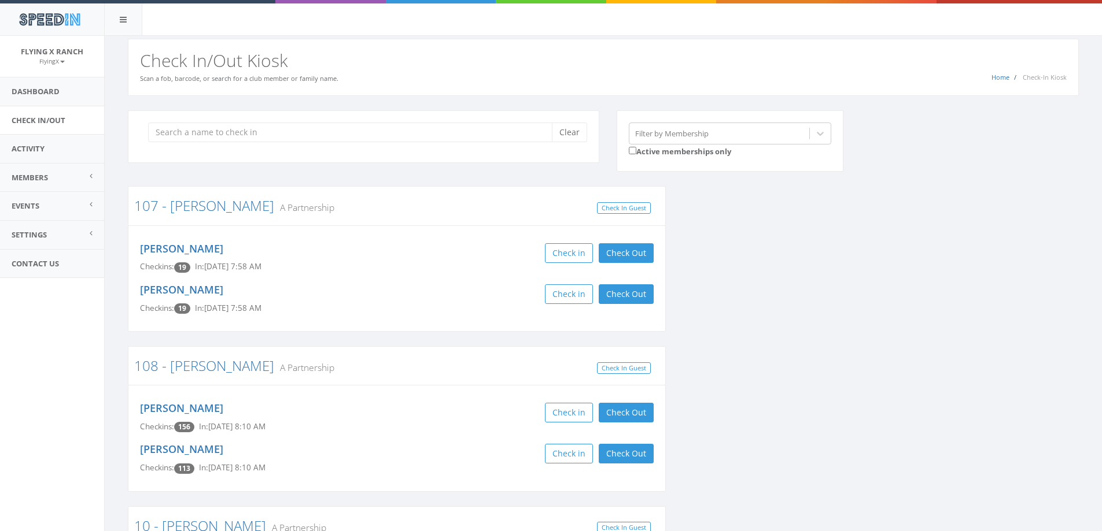
click at [446, 119] on div "Clear" at bounding box center [363, 136] width 471 height 53
